Goal: Navigation & Orientation: Find specific page/section

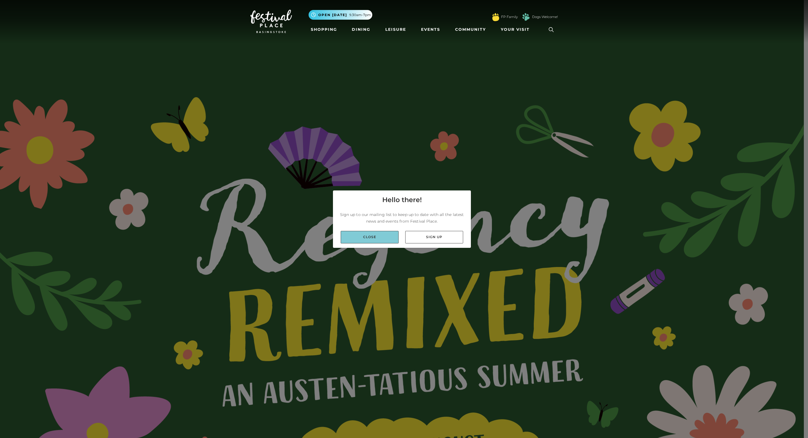
click at [382, 237] on link "Close" at bounding box center [370, 237] width 58 height 12
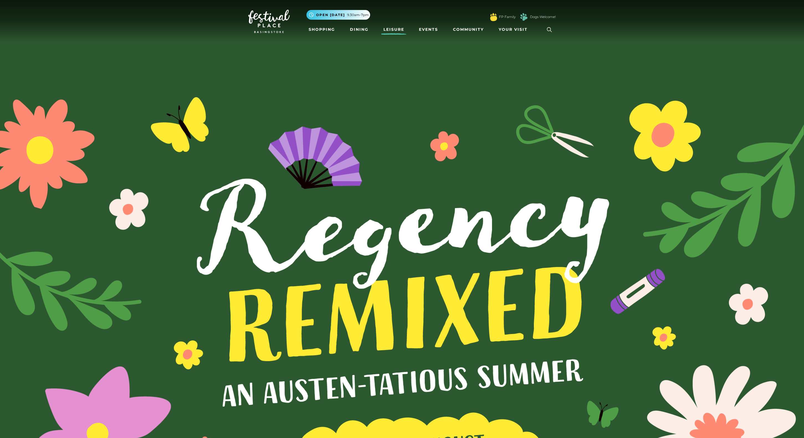
click at [387, 31] on link "Leisure" at bounding box center [393, 29] width 25 height 10
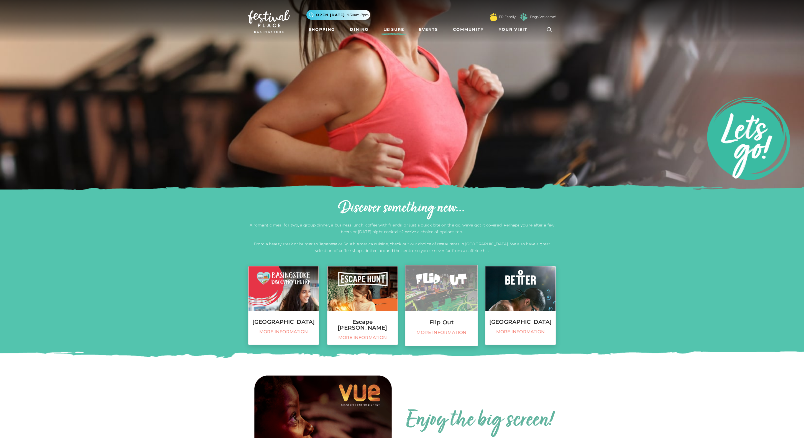
click at [459, 302] on img at bounding box center [441, 288] width 72 height 46
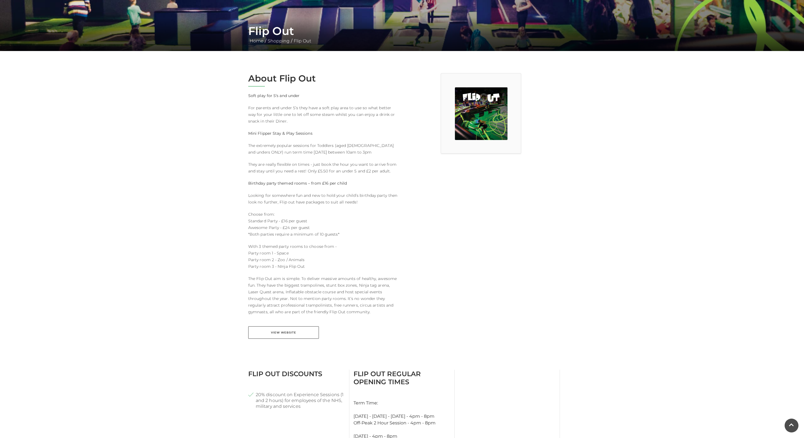
scroll to position [114, 0]
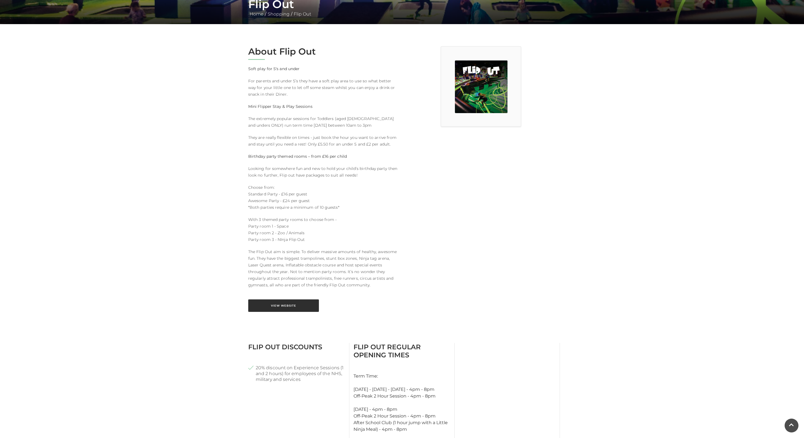
click at [311, 303] on link "View Website" at bounding box center [283, 305] width 71 height 12
click at [577, 131] on main "Flip Out Home / Shopping / Flip Out About Flip Out Soft play for 5’s and under …" at bounding box center [402, 348] width 804 height 924
